Goal: Task Accomplishment & Management: Manage account settings

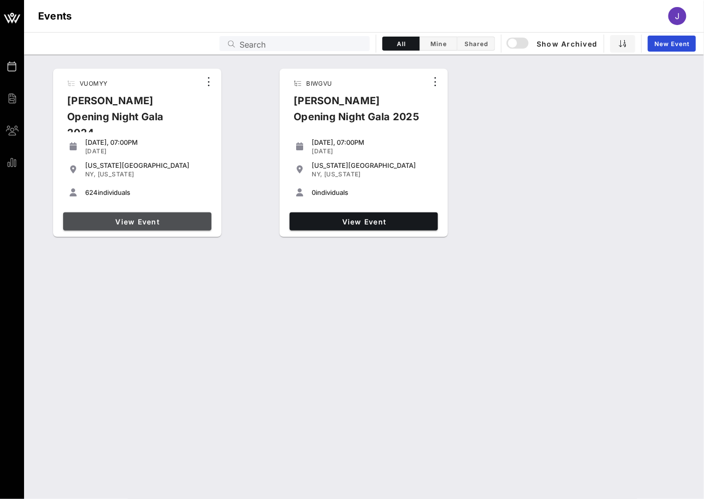
click at [184, 221] on span "View Event" at bounding box center [137, 221] width 140 height 9
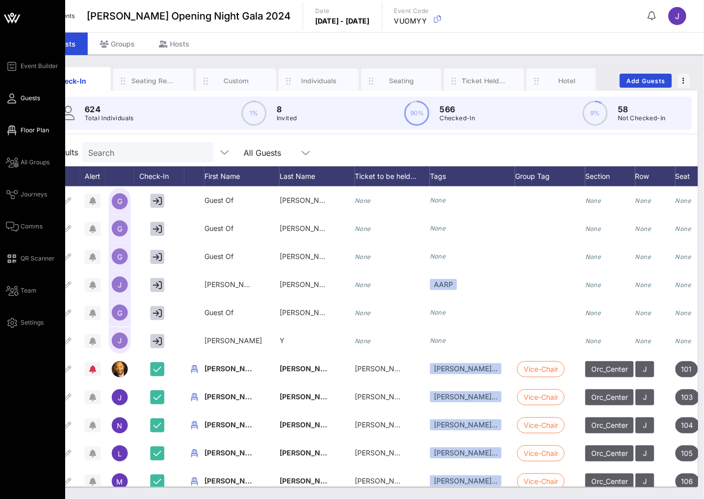
click at [32, 126] on span "Floor Plan" at bounding box center [35, 130] width 29 height 9
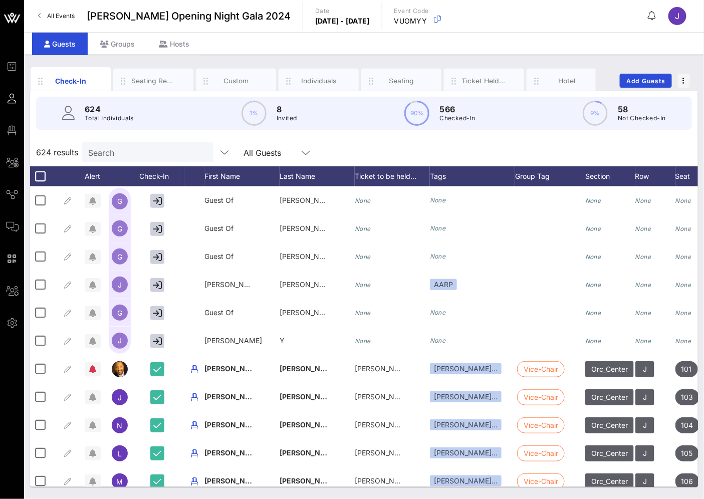
click at [71, 10] on link "All Events" at bounding box center [56, 16] width 49 height 16
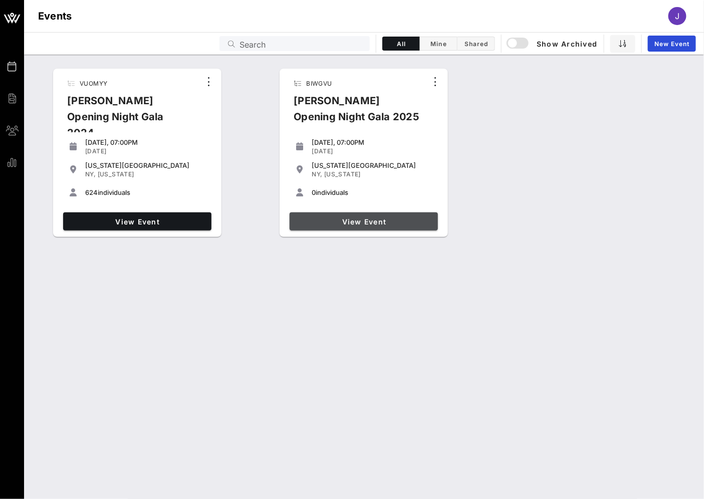
click at [391, 226] on link "View Event" at bounding box center [364, 221] width 148 height 18
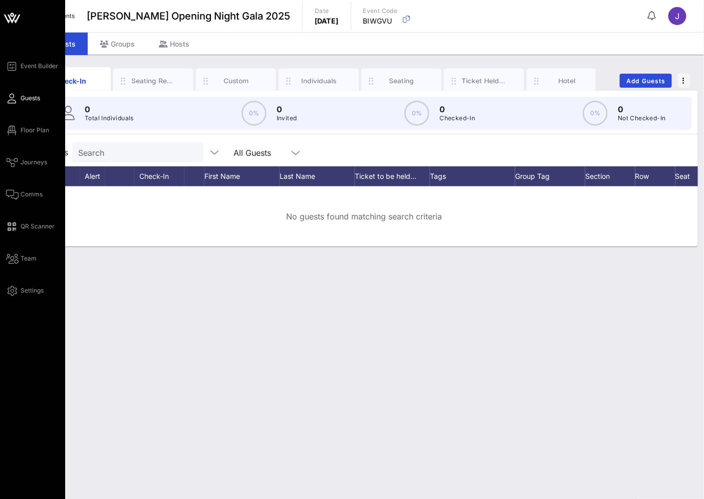
click at [33, 152] on div "Event Builder Guests Floor Plan Journeys Comms QR Scanner Team Settings" at bounding box center [35, 178] width 59 height 237
click at [32, 158] on span "Journeys" at bounding box center [34, 162] width 27 height 9
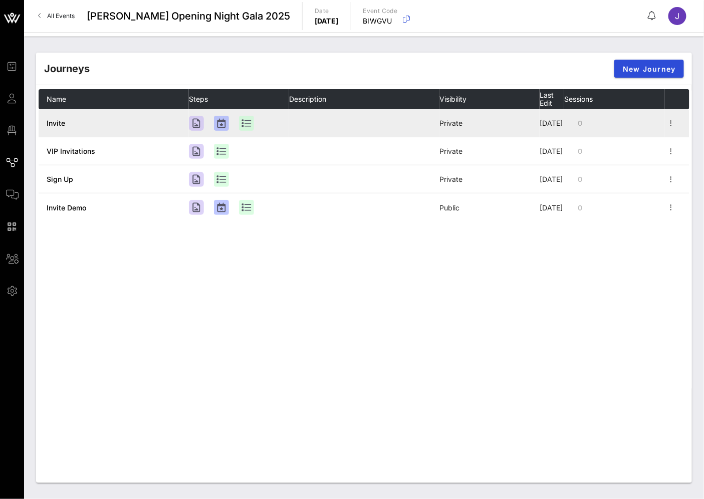
click at [127, 119] on td "Invite" at bounding box center [114, 123] width 150 height 28
click at [672, 124] on icon "button" at bounding box center [671, 123] width 12 height 12
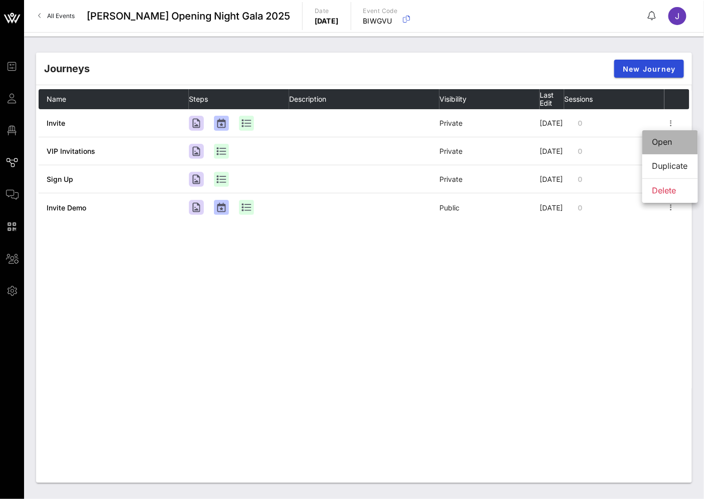
click at [667, 140] on div "Open" at bounding box center [670, 142] width 36 height 10
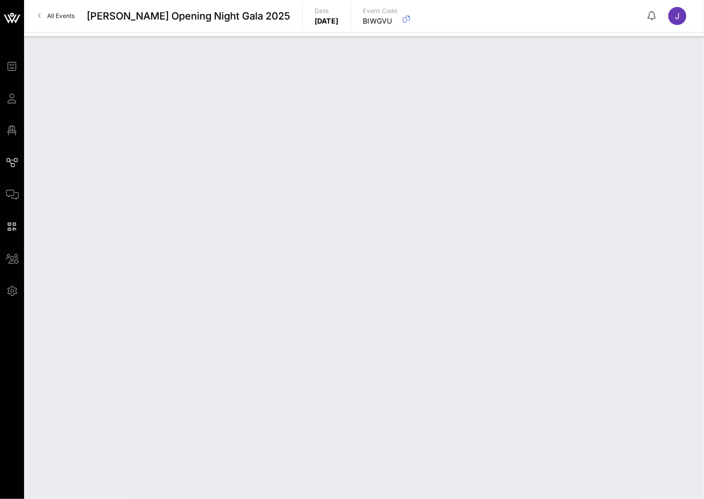
type input "Invite"
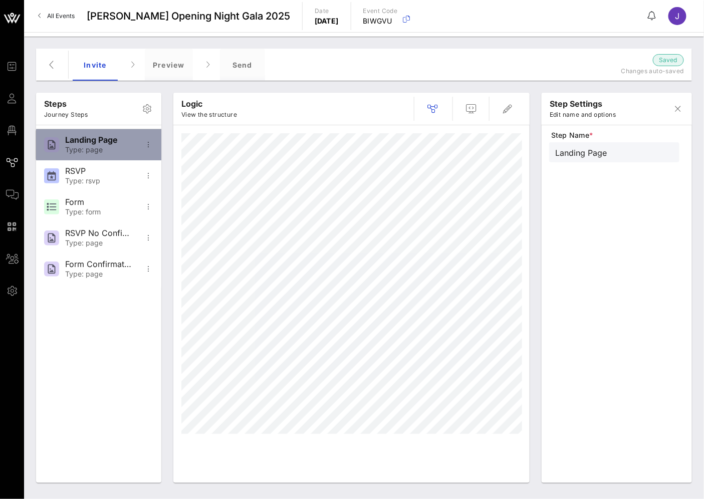
click at [69, 138] on div "Landing Page" at bounding box center [98, 140] width 66 height 10
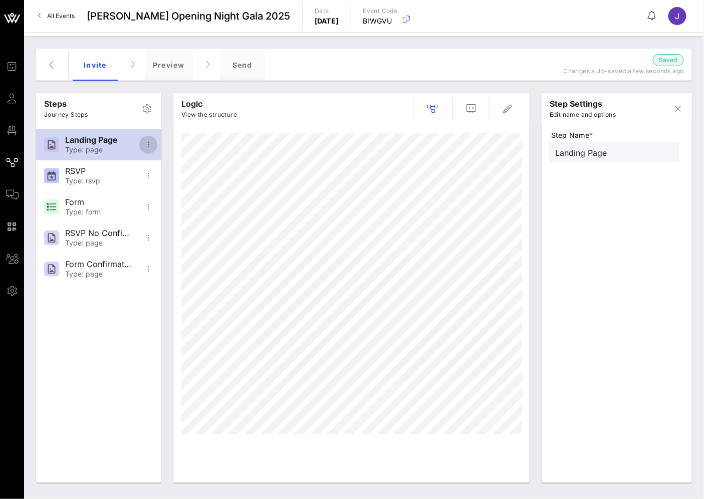
click at [145, 146] on icon "button" at bounding box center [148, 145] width 12 height 12
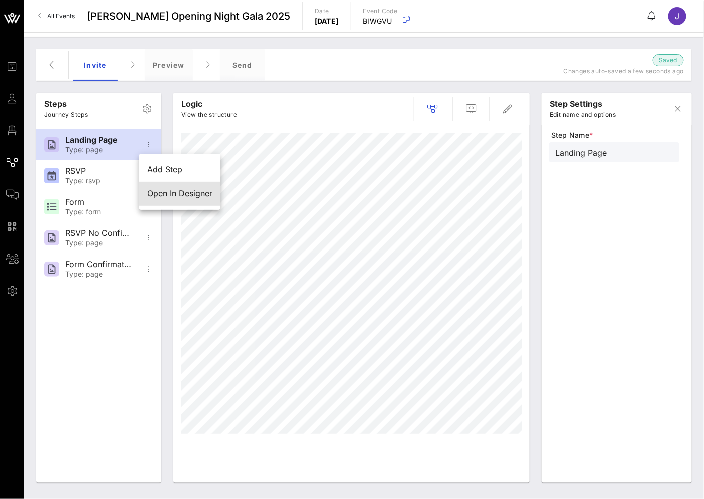
click at [167, 196] on div "Open In Designer" at bounding box center [179, 194] width 65 height 10
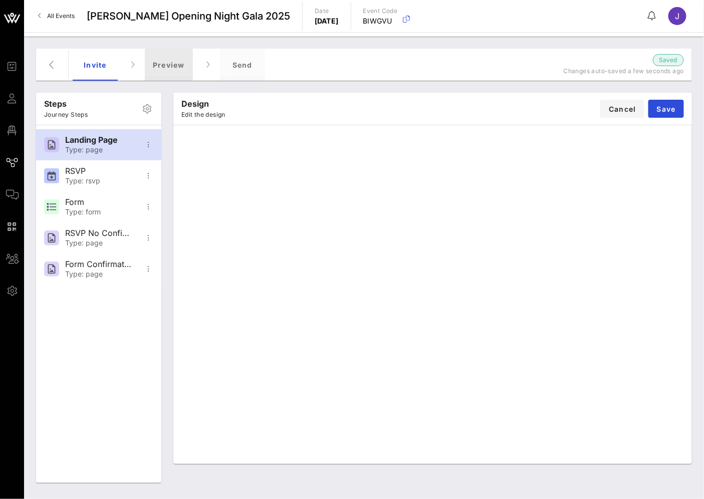
click at [156, 63] on div "Preview" at bounding box center [169, 65] width 48 height 32
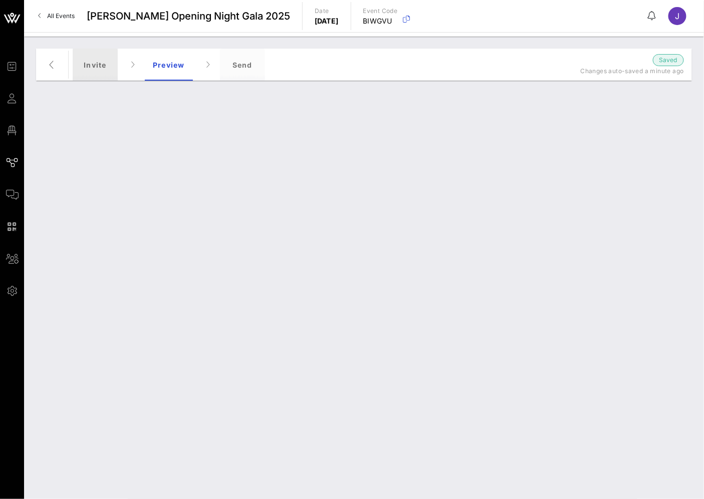
click at [98, 63] on div "Invite" at bounding box center [95, 65] width 45 height 32
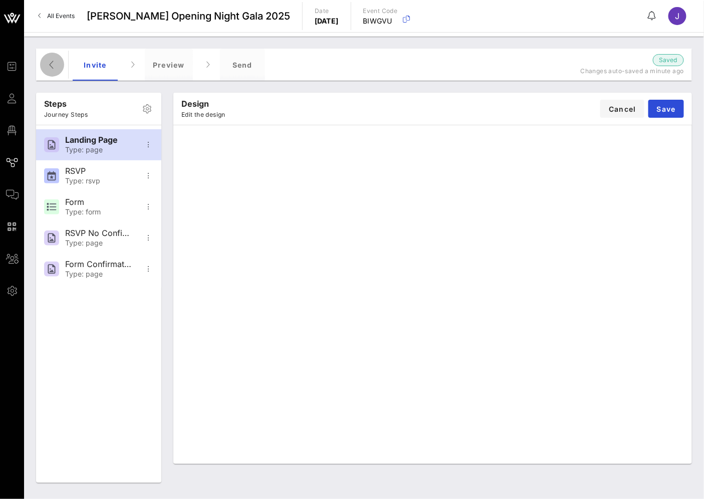
click at [57, 61] on icon "button" at bounding box center [52, 65] width 12 height 12
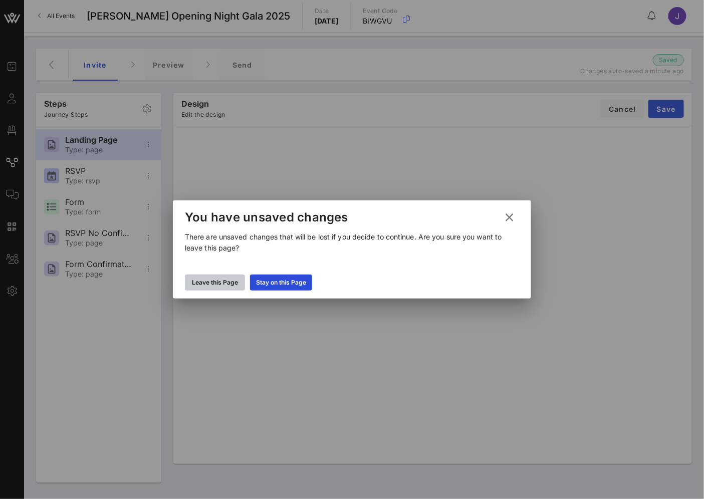
click at [213, 280] on icon at bounding box center [214, 282] width 9 height 9
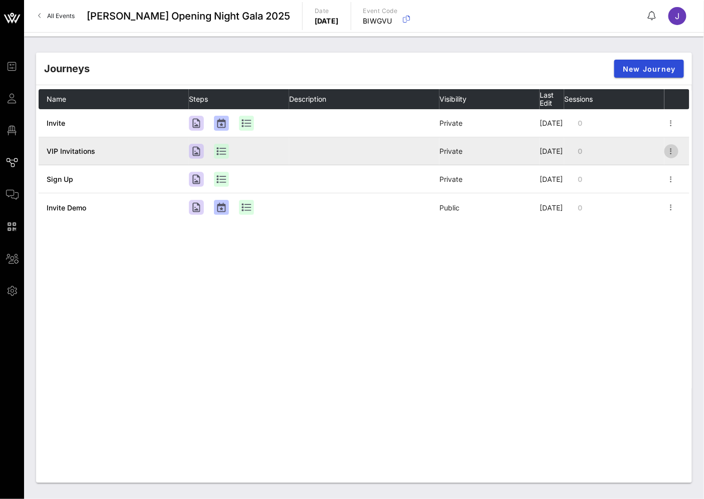
click at [676, 151] on icon "button" at bounding box center [671, 151] width 12 height 12
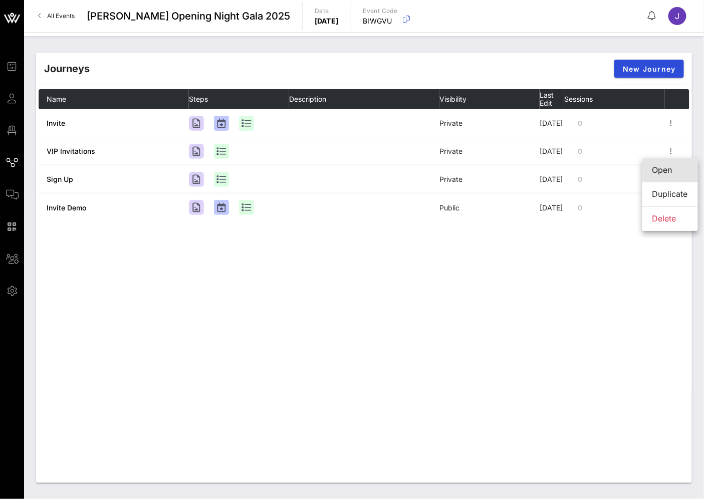
click at [659, 168] on div "Open" at bounding box center [670, 170] width 36 height 10
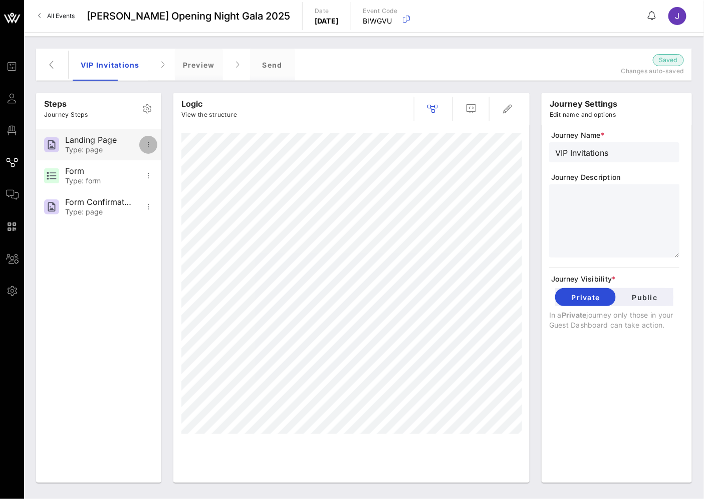
click at [148, 144] on icon "button" at bounding box center [148, 145] width 12 height 12
click at [228, 49] on div "VIP Invitations Preview Send" at bounding box center [316, 65] width 486 height 32
click at [201, 63] on div "Preview" at bounding box center [199, 65] width 48 height 32
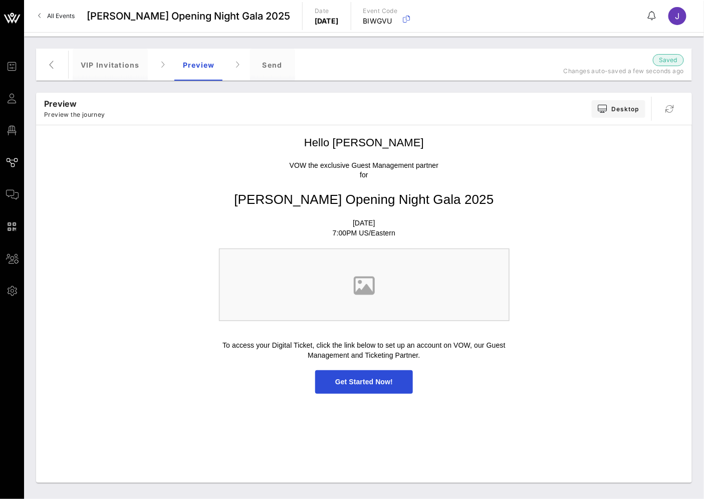
click at [261, 343] on p "To access your Digital Ticket, click the link below to set up an account on VOW…" at bounding box center [364, 351] width 291 height 20
drag, startPoint x: 219, startPoint y: 346, endPoint x: 259, endPoint y: 339, distance: 40.6
click at [259, 339] on td "To access your Digital Ticket, click the link below to set up an account on VOW…" at bounding box center [364, 346] width 301 height 40
click at [287, 341] on p "To access your Digital Ticket, click the link below to set up an account on VOW…" at bounding box center [364, 351] width 291 height 20
drag, startPoint x: 289, startPoint y: 162, endPoint x: 414, endPoint y: 181, distance: 127.3
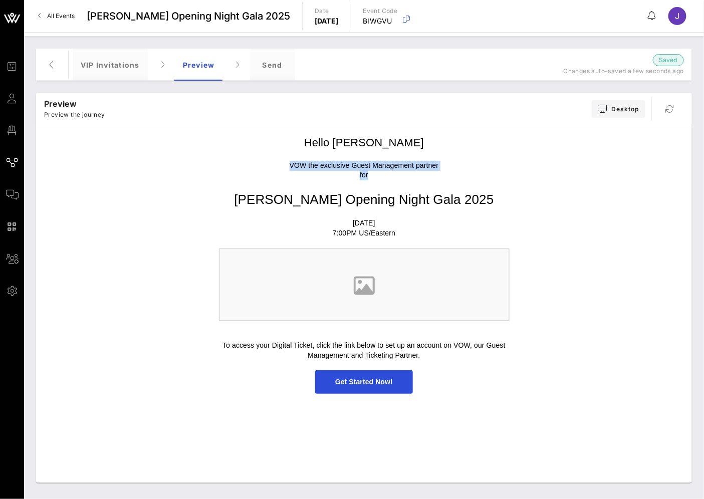
click at [414, 181] on td "VOW the exclusive Guest Management partner for" at bounding box center [364, 171] width 301 height 30
click at [478, 206] on p "[PERSON_NAME] Opening Night Gala 2025" at bounding box center [364, 199] width 291 height 18
click at [369, 381] on span "Get Started Now!" at bounding box center [364, 382] width 58 height 8
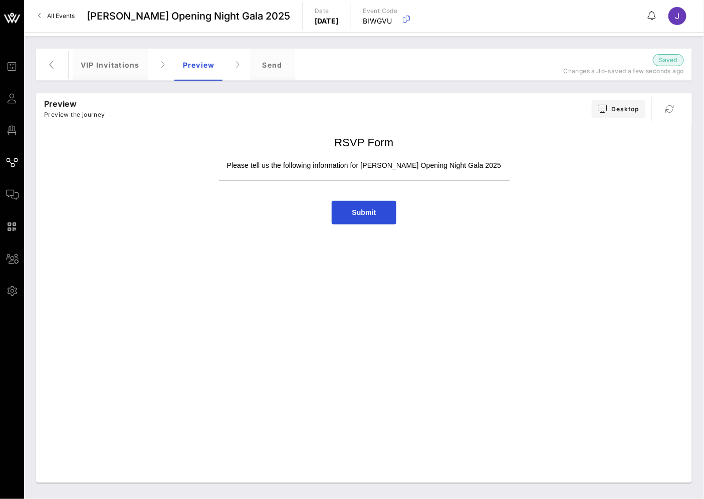
click at [358, 208] on span "Submit" at bounding box center [364, 212] width 24 height 8
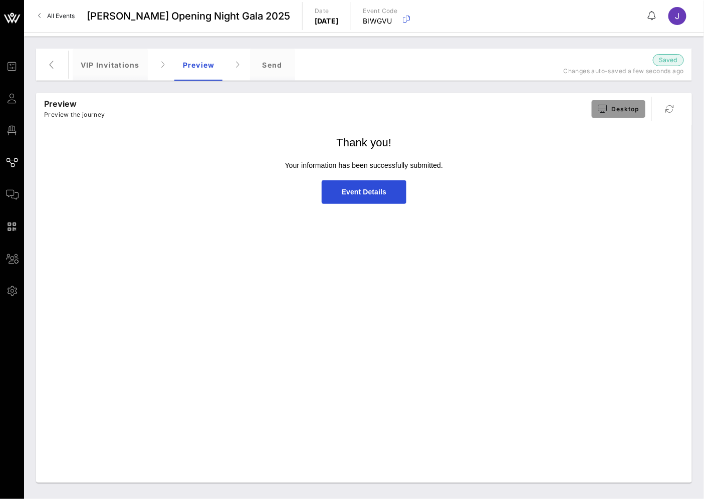
click at [608, 112] on span "Desktop" at bounding box center [619, 109] width 42 height 8
click at [557, 252] on div "Thank you! Your information has been successfully submitted. Event Details" at bounding box center [364, 306] width 646 height 353
click at [78, 71] on div "VIP Invitations" at bounding box center [110, 65] width 75 height 32
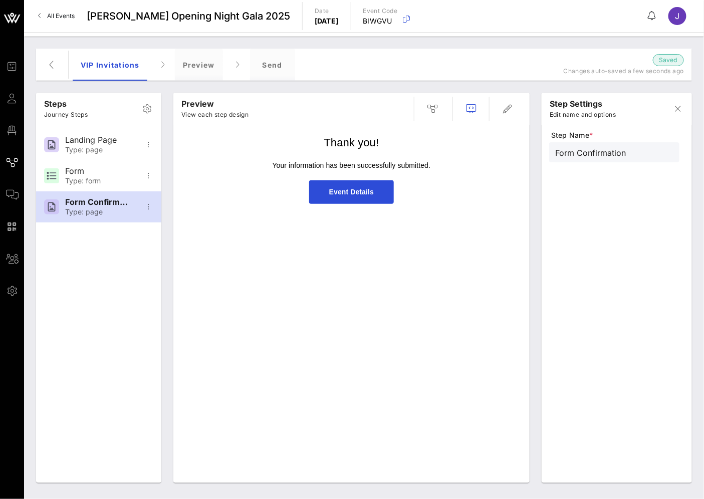
click at [534, 89] on div "Preview View each step design Thank you! Your information has been successfully…" at bounding box center [351, 288] width 368 height 402
click at [52, 64] on icon "button" at bounding box center [52, 65] width 12 height 12
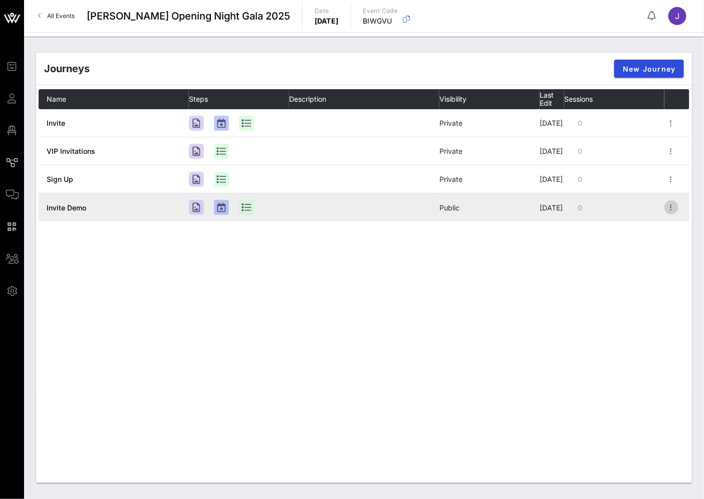
click at [674, 210] on icon "button" at bounding box center [671, 207] width 12 height 12
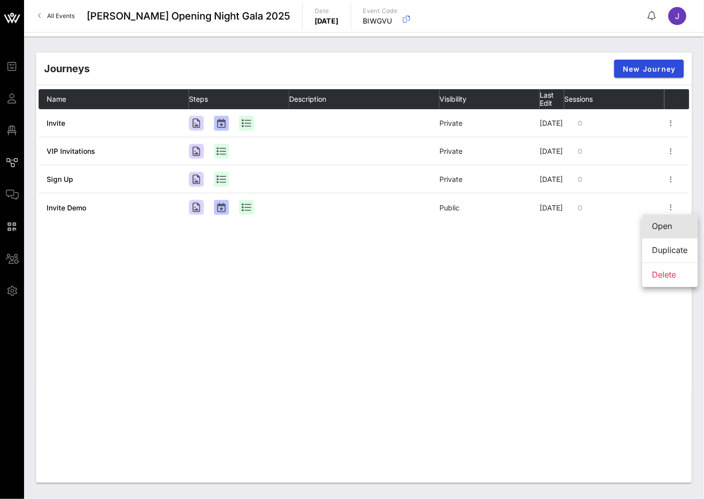
click at [663, 228] on div "Open" at bounding box center [670, 226] width 36 height 10
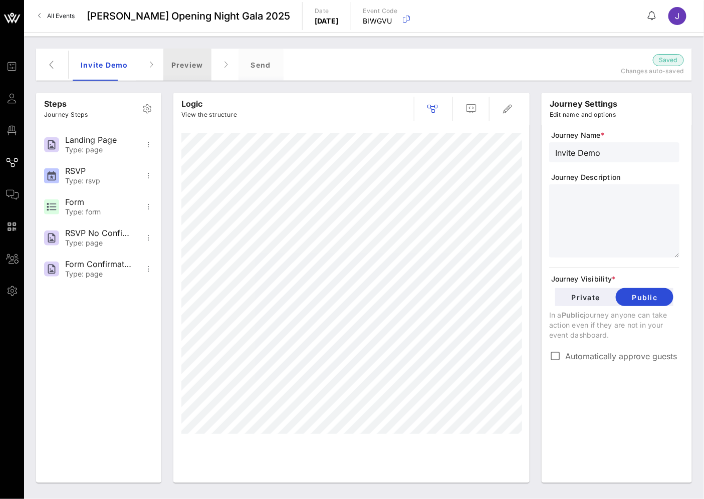
click at [197, 69] on div "Preview" at bounding box center [187, 65] width 48 height 32
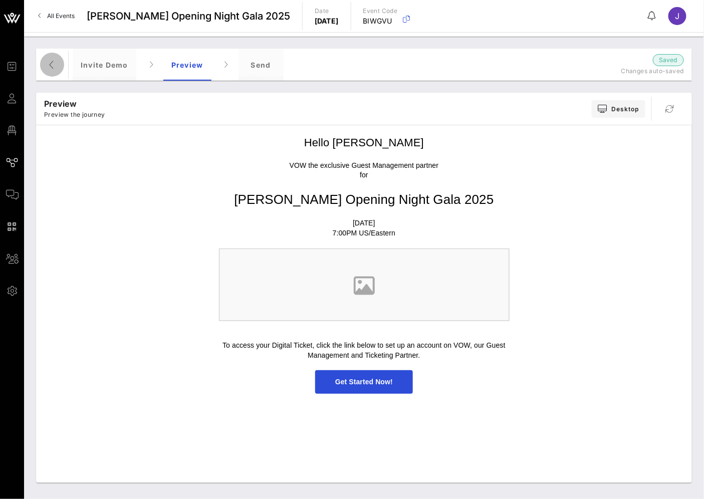
click at [56, 62] on icon "button" at bounding box center [52, 65] width 12 height 12
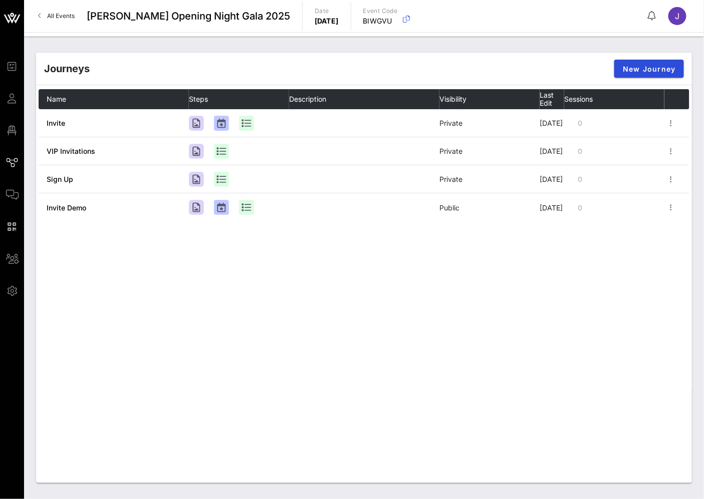
click at [64, 9] on link "All Events" at bounding box center [56, 16] width 49 height 16
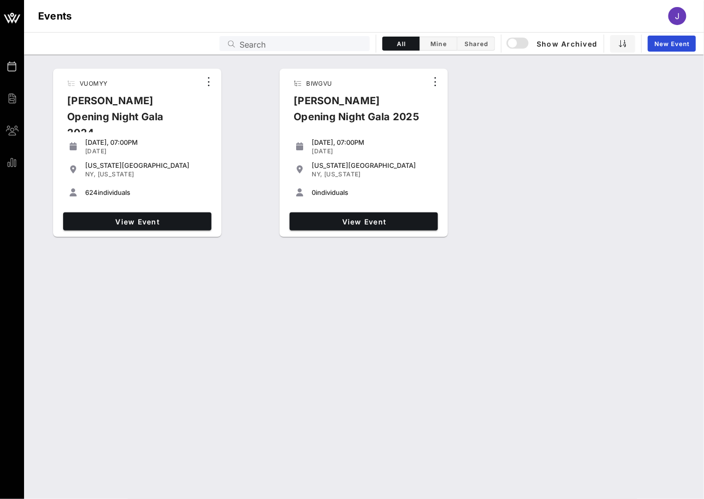
click at [544, 164] on div "VUOMYY [PERSON_NAME] Opening Night Gala 2024 [DATE], 07:00PM [DATE] [US_STATE][…" at bounding box center [364, 153] width 680 height 177
click at [384, 223] on span "View Event" at bounding box center [364, 221] width 140 height 9
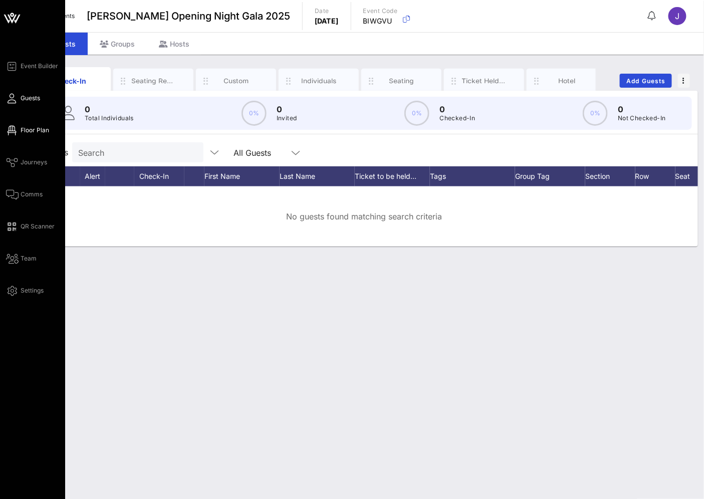
click at [33, 127] on span "Floor Plan" at bounding box center [35, 130] width 29 height 9
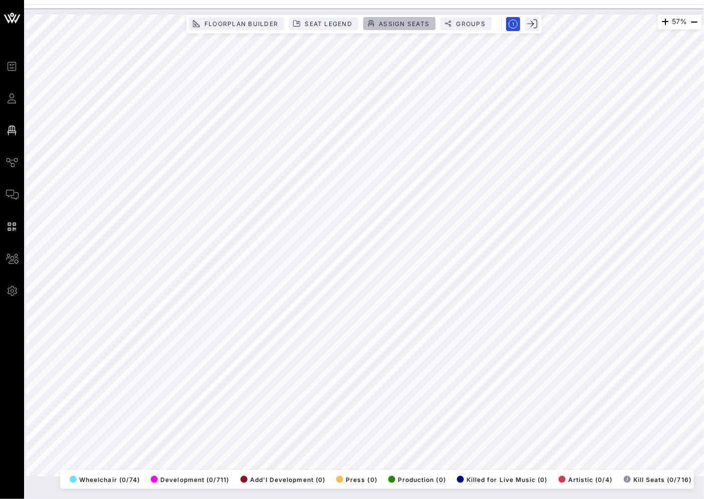
click at [421, 23] on span "Assign Seats" at bounding box center [403, 24] width 51 height 8
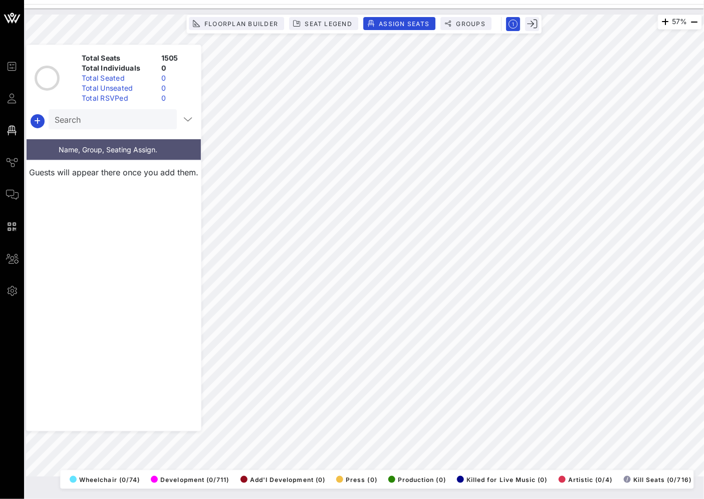
click at [172, 61] on div "1505" at bounding box center [177, 58] width 40 height 10
drag, startPoint x: 160, startPoint y: 59, endPoint x: 186, endPoint y: 54, distance: 26.5
click at [186, 54] on div "1505" at bounding box center [177, 58] width 40 height 10
drag, startPoint x: 157, startPoint y: 55, endPoint x: 174, endPoint y: 56, distance: 17.6
click at [174, 56] on div "789" at bounding box center [177, 58] width 40 height 10
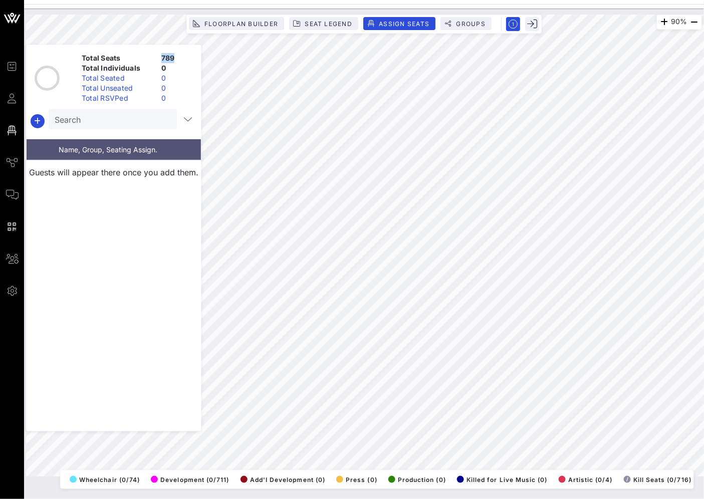
click at [703, 79] on html "Event Builder Guests Floor Plan Journeys Comms QR Scanner Team Settings [PERSON…" at bounding box center [352, 249] width 704 height 499
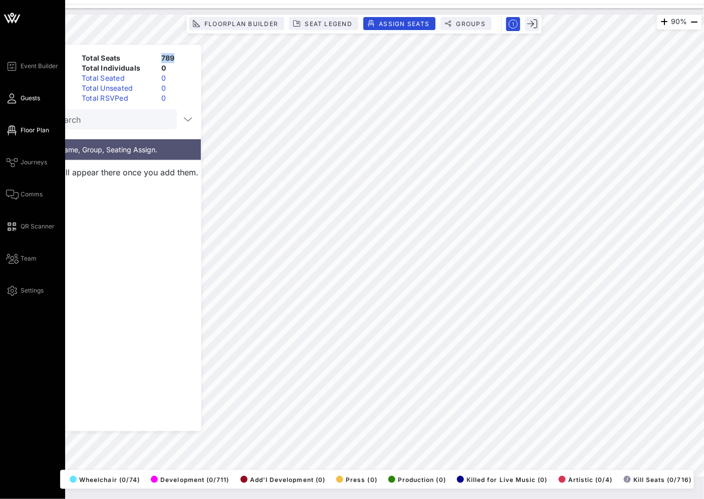
click at [33, 93] on link "Guests" at bounding box center [23, 98] width 34 height 12
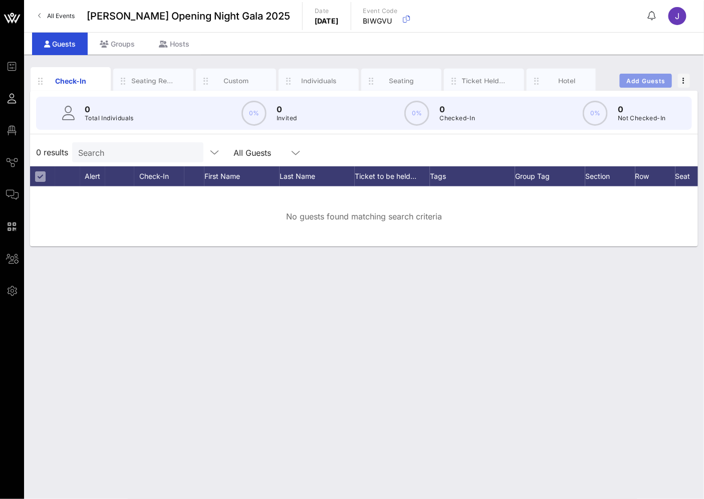
click at [652, 78] on span "Add Guests" at bounding box center [646, 81] width 40 height 8
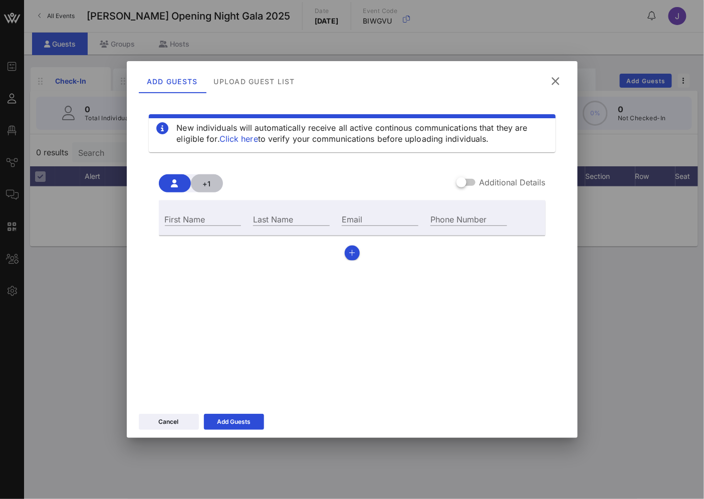
click at [208, 183] on span "+1" at bounding box center [207, 183] width 16 height 9
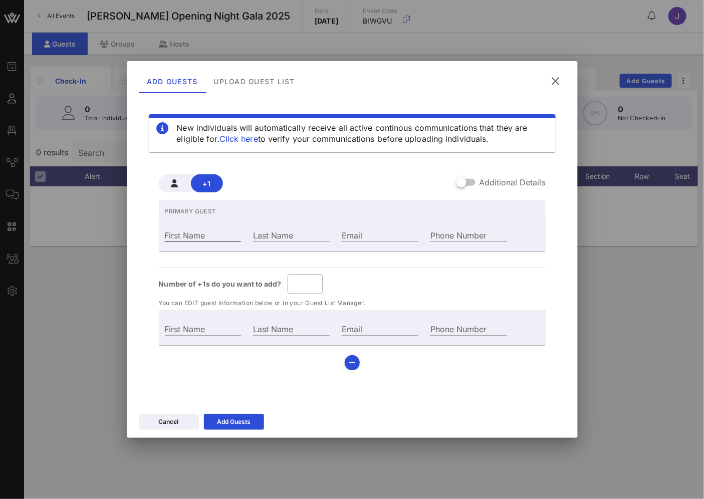
click at [194, 238] on input "First Name" at bounding box center [203, 234] width 77 height 13
type input "Guest Of"
type input "J"
type input "Ju"
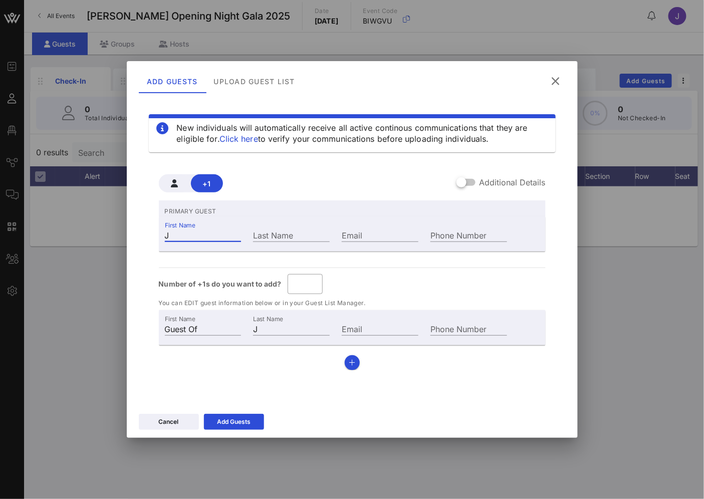
type input "Ju"
type input "Jud"
type input "[DEMOGRAPHIC_DATA]"
type input "Judit"
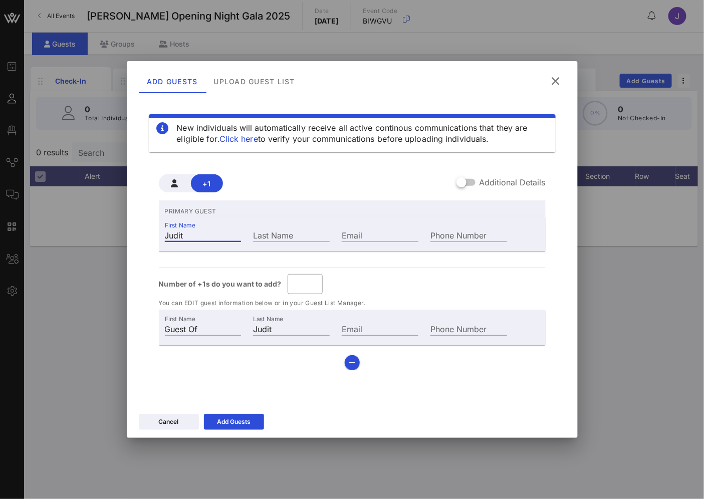
type input "[PERSON_NAME]"
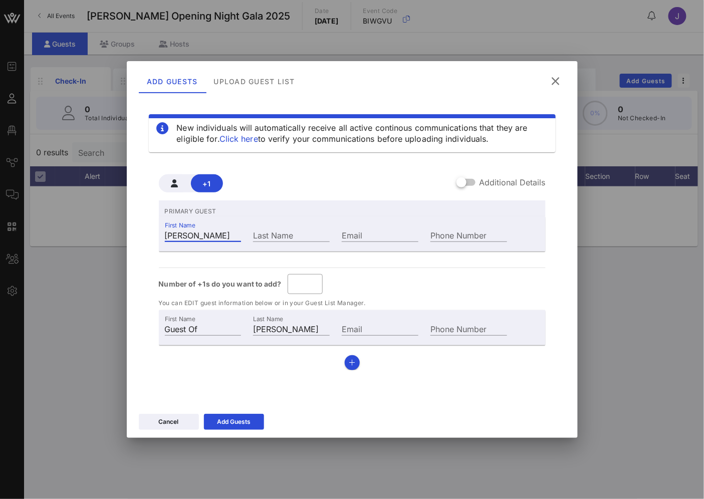
type input "[PERSON_NAME]"
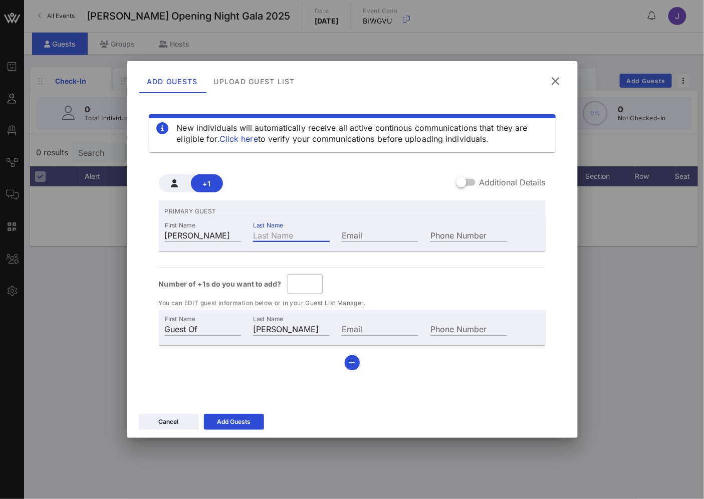
type input "[PERSON_NAME]"
type input "H"
type input "[PERSON_NAME]"
type input "Ho"
type input "[PERSON_NAME]"
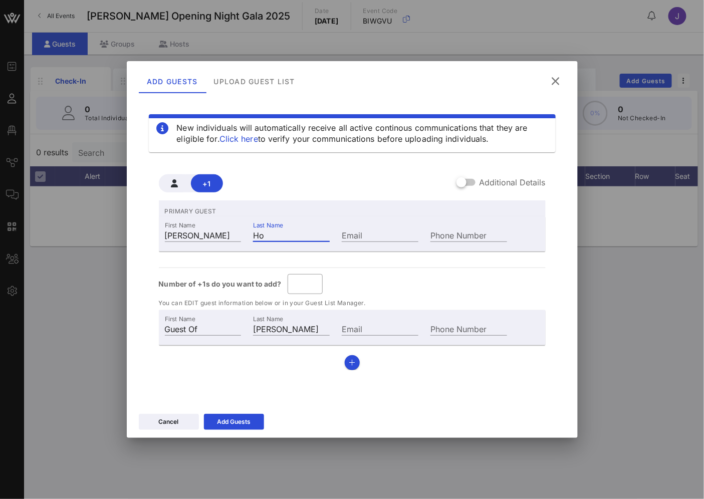
type input "Hod"
type input "[PERSON_NAME]"
type input "Ho"
type input "[PERSON_NAME]"
type input "Hof"
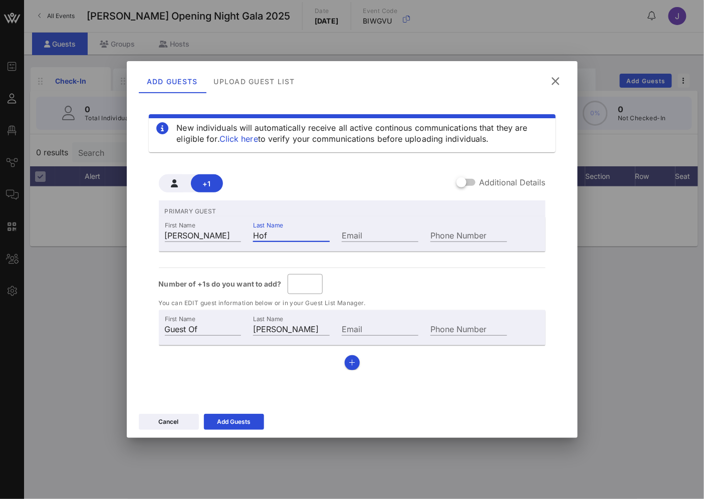
type input "[PERSON_NAME]"
type input "Hoffm"
type input "[PERSON_NAME]"
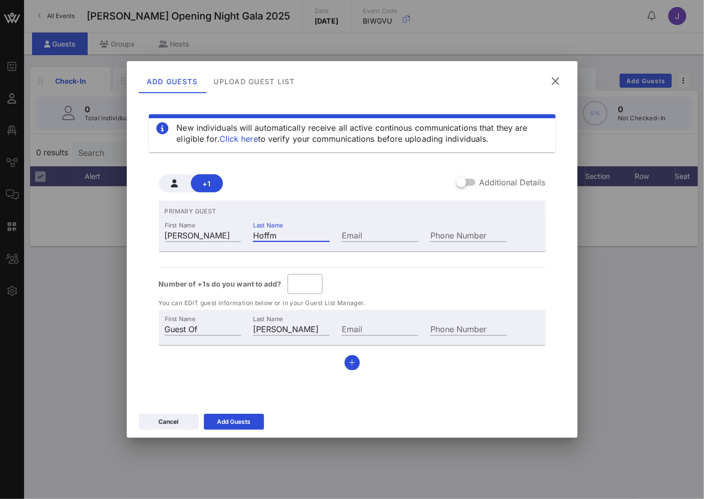
type input "Hoffma"
type input "[PERSON_NAME]"
click at [233, 421] on icon at bounding box center [233, 422] width 9 height 8
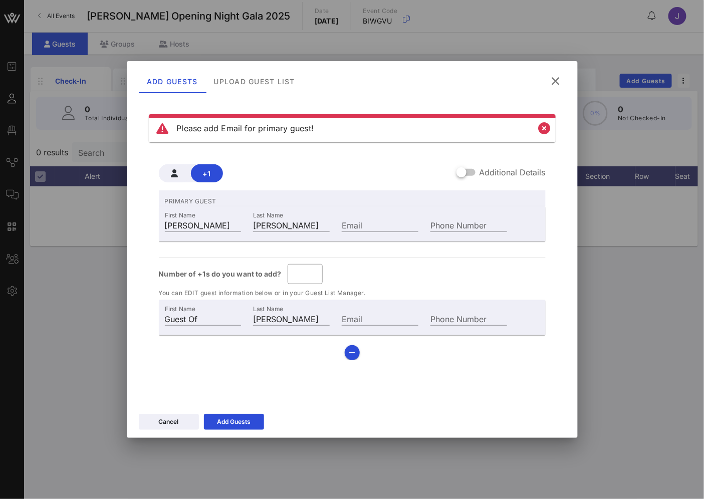
click at [334, 156] on div "+1 Additional Details PRIMARY GUEST First Name [PERSON_NAME] Last Name [PERSON_…" at bounding box center [352, 258] width 387 height 204
click at [386, 157] on div "+1 Additional Details PRIMARY GUEST First Name [PERSON_NAME] Last Name [PERSON_…" at bounding box center [352, 258] width 387 height 204
click at [556, 72] on button at bounding box center [556, 81] width 20 height 18
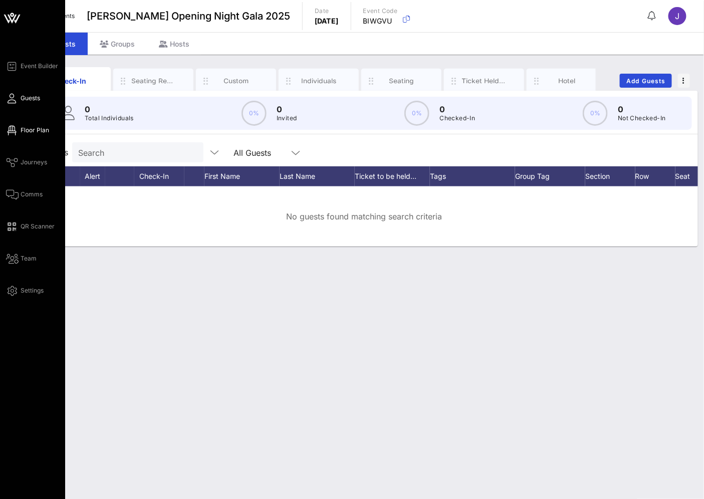
click at [23, 128] on span "Floor Plan" at bounding box center [35, 130] width 29 height 9
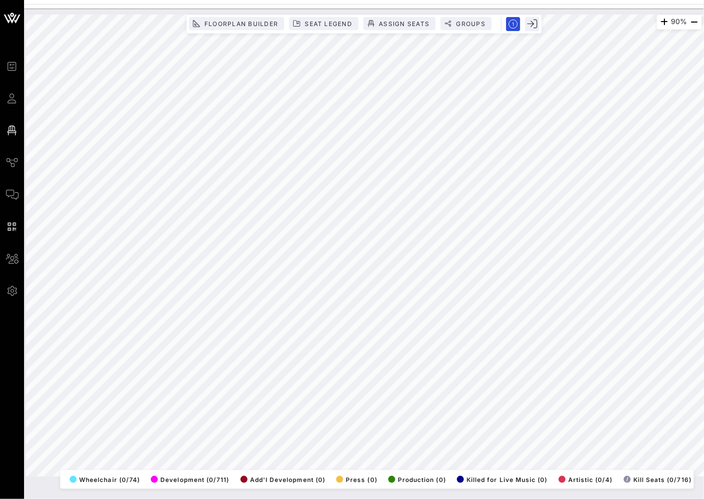
click at [271, 16] on div "Floorplan Builder Seat Legend Assign Seats Groups" at bounding box center [363, 24] width 355 height 19
click at [268, 22] on span "Floorplan Builder" at bounding box center [241, 24] width 74 height 8
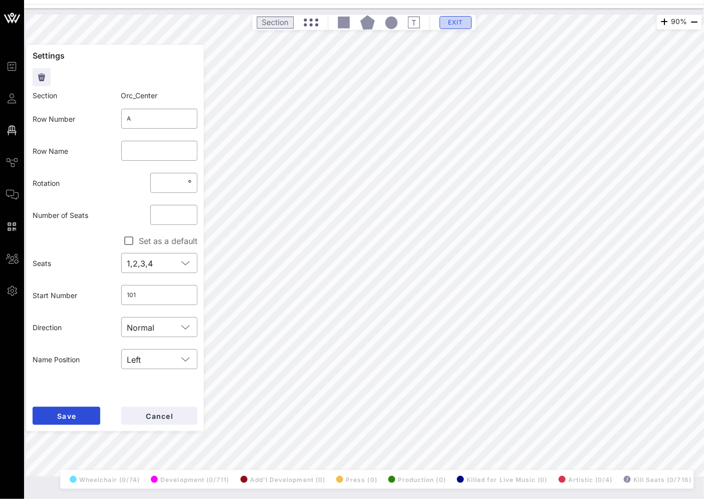
click at [453, 19] on span "Exit" at bounding box center [455, 23] width 19 height 8
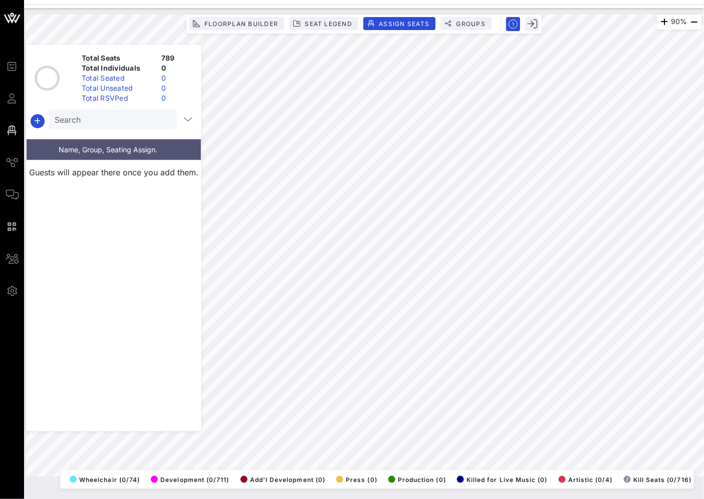
click at [308, 15] on div "Floorplan Builder Seat Legend Assign Seats Groups" at bounding box center [363, 24] width 355 height 19
click at [308, 19] on button "Seat Legend" at bounding box center [323, 23] width 69 height 13
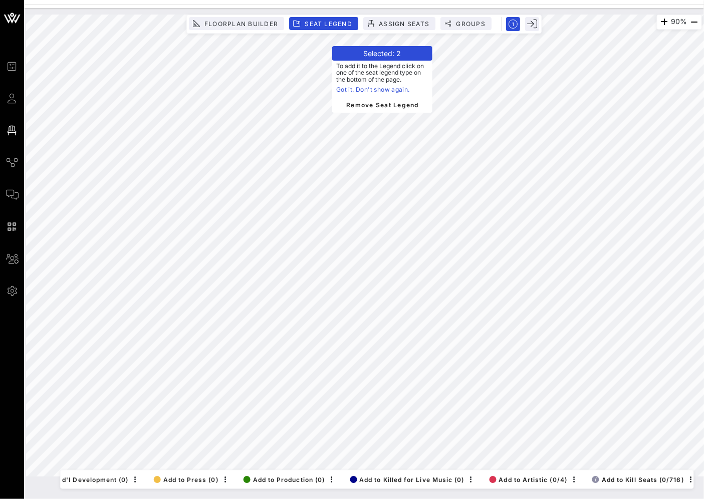
scroll to position [0, 314]
click at [654, 476] on span "/ Add to Kill Seats (0/716)" at bounding box center [621, 480] width 92 height 8
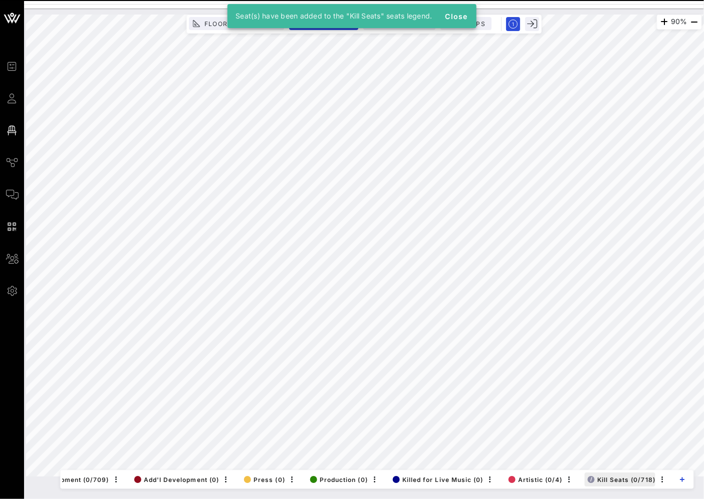
scroll to position [0, 141]
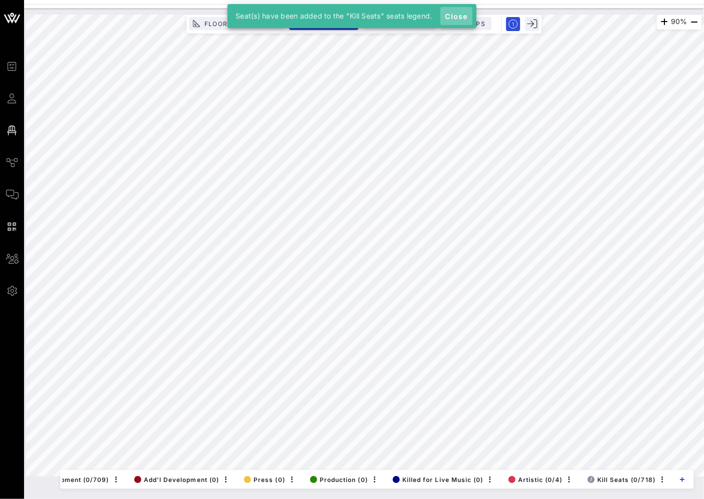
click at [464, 18] on span "Close" at bounding box center [456, 16] width 24 height 9
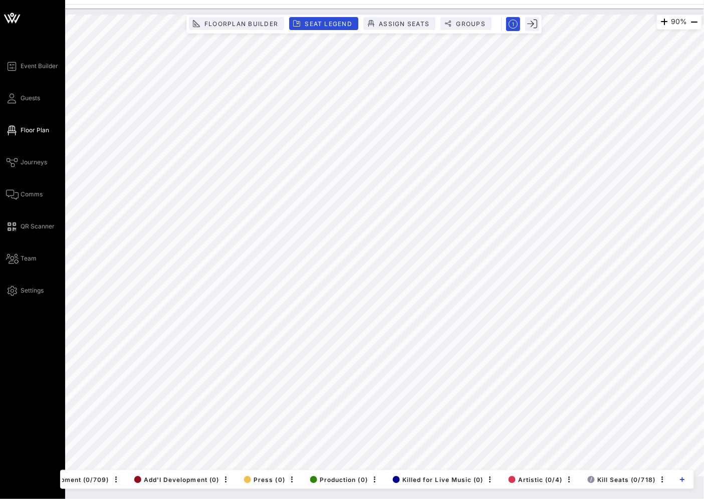
click at [16, 131] on icon at bounding box center [12, 131] width 13 height 2
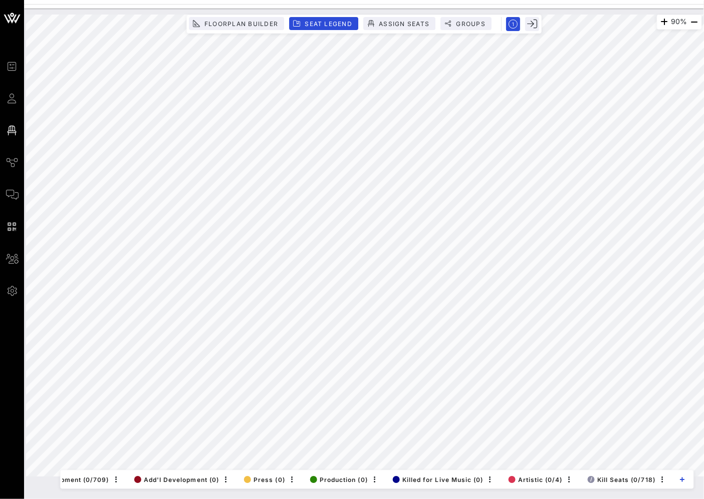
click at [307, 17] on div "Floorplan Builder Seat Legend Assign Seats Groups" at bounding box center [363, 24] width 355 height 19
click at [307, 18] on button "Seat Legend" at bounding box center [323, 23] width 69 height 13
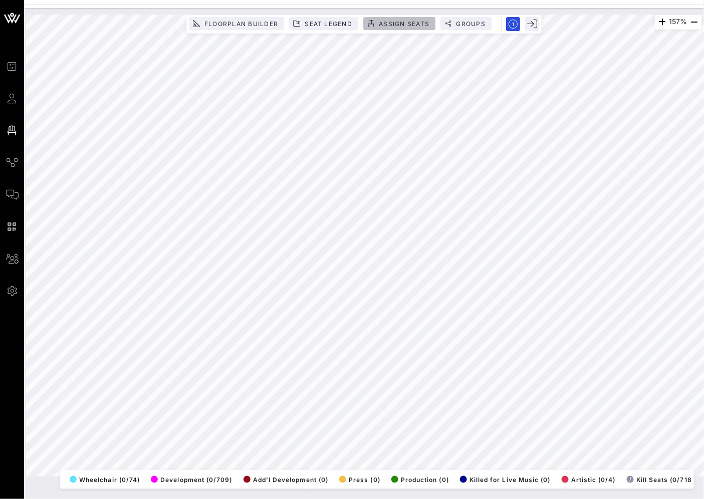
click at [398, 29] on button "Assign Seats" at bounding box center [399, 23] width 72 height 13
